Goal: Task Accomplishment & Management: Manage account settings

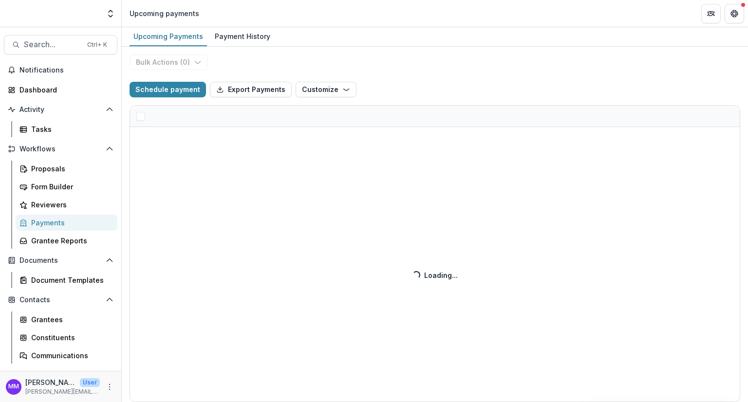
select select "******"
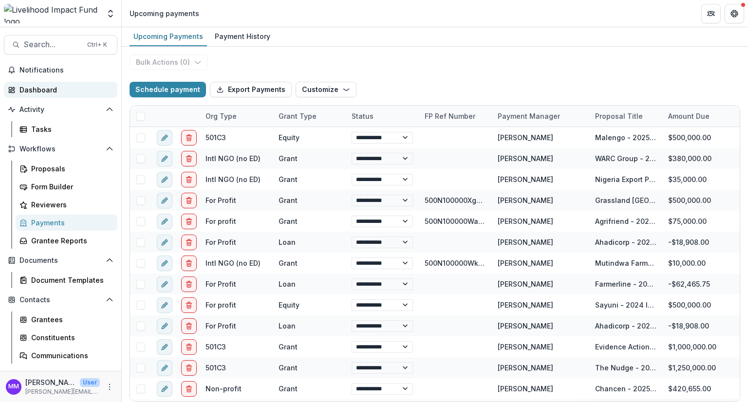
select select "******"
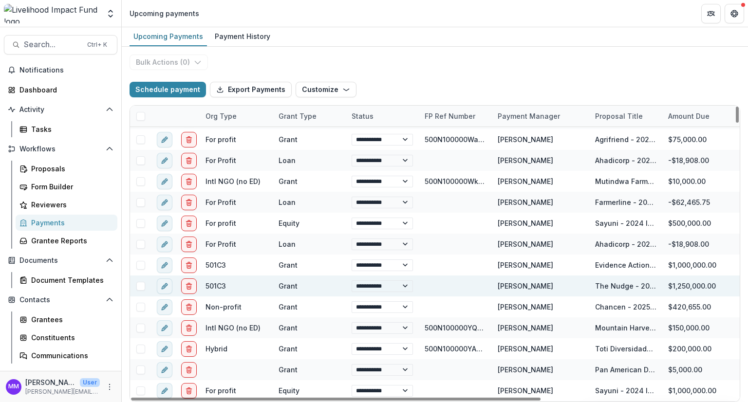
scroll to position [97, 0]
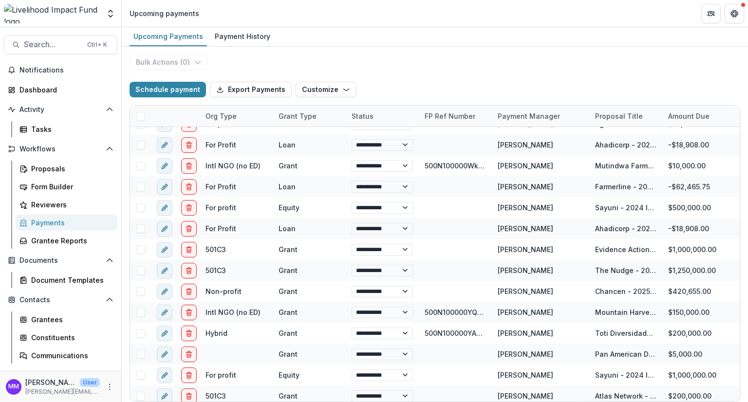
select select "******"
